Goal: Task Accomplishment & Management: Manage account settings

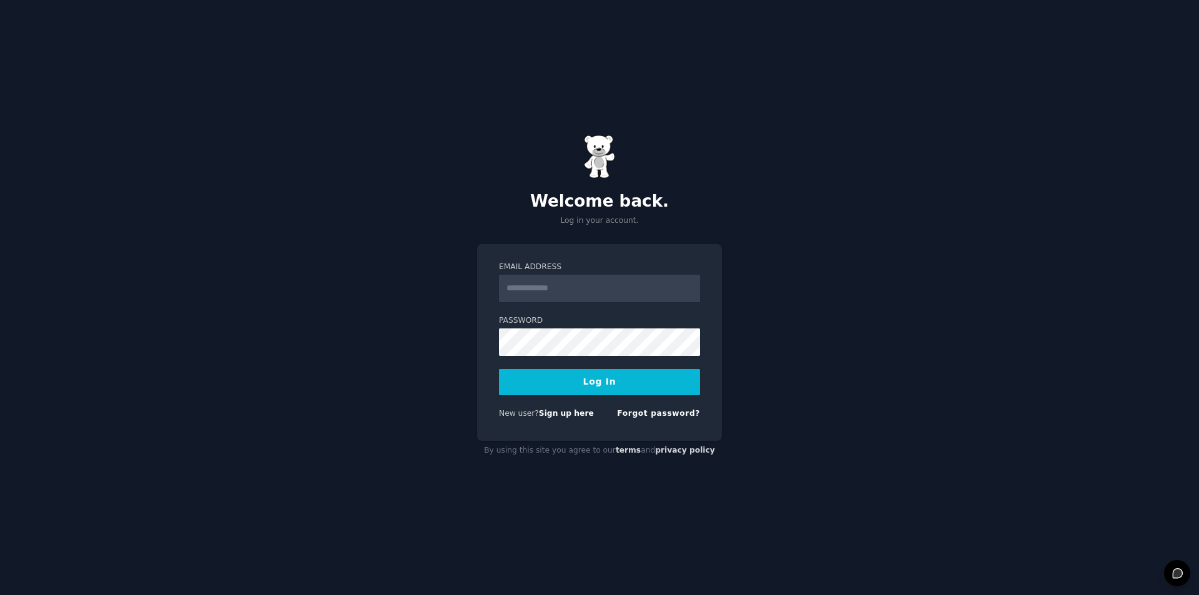
click at [600, 282] on input "Email Address" at bounding box center [599, 288] width 201 height 27
type input "**********"
click at [630, 385] on button "Log In" at bounding box center [599, 382] width 201 height 26
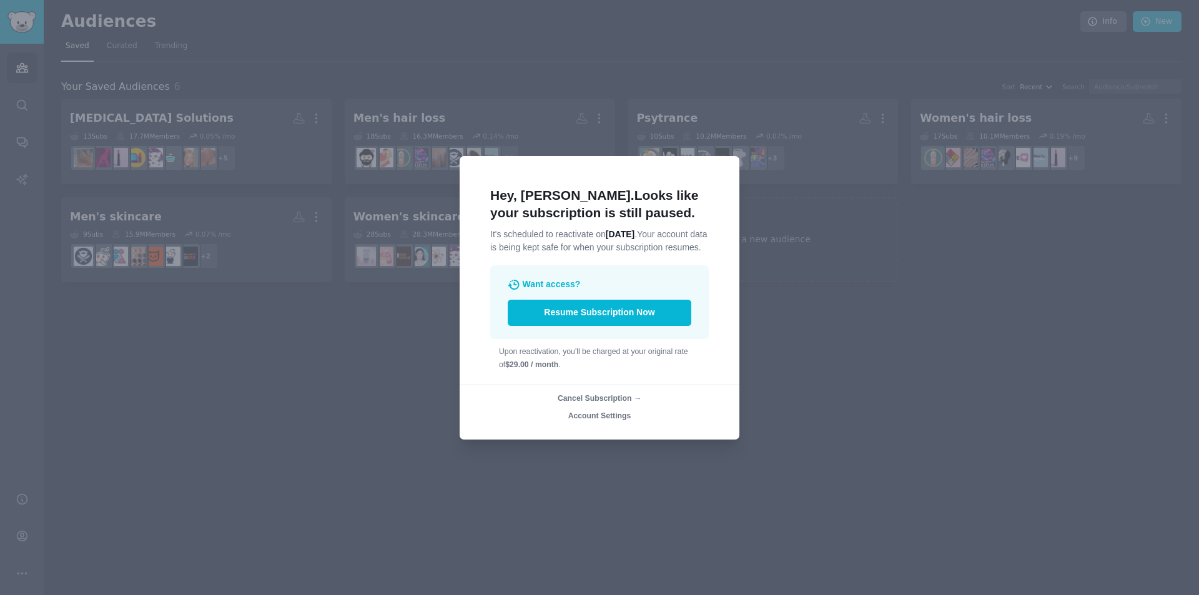
click at [598, 403] on span "Cancel Subscription →" at bounding box center [600, 398] width 84 height 9
